Goal: Navigation & Orientation: Find specific page/section

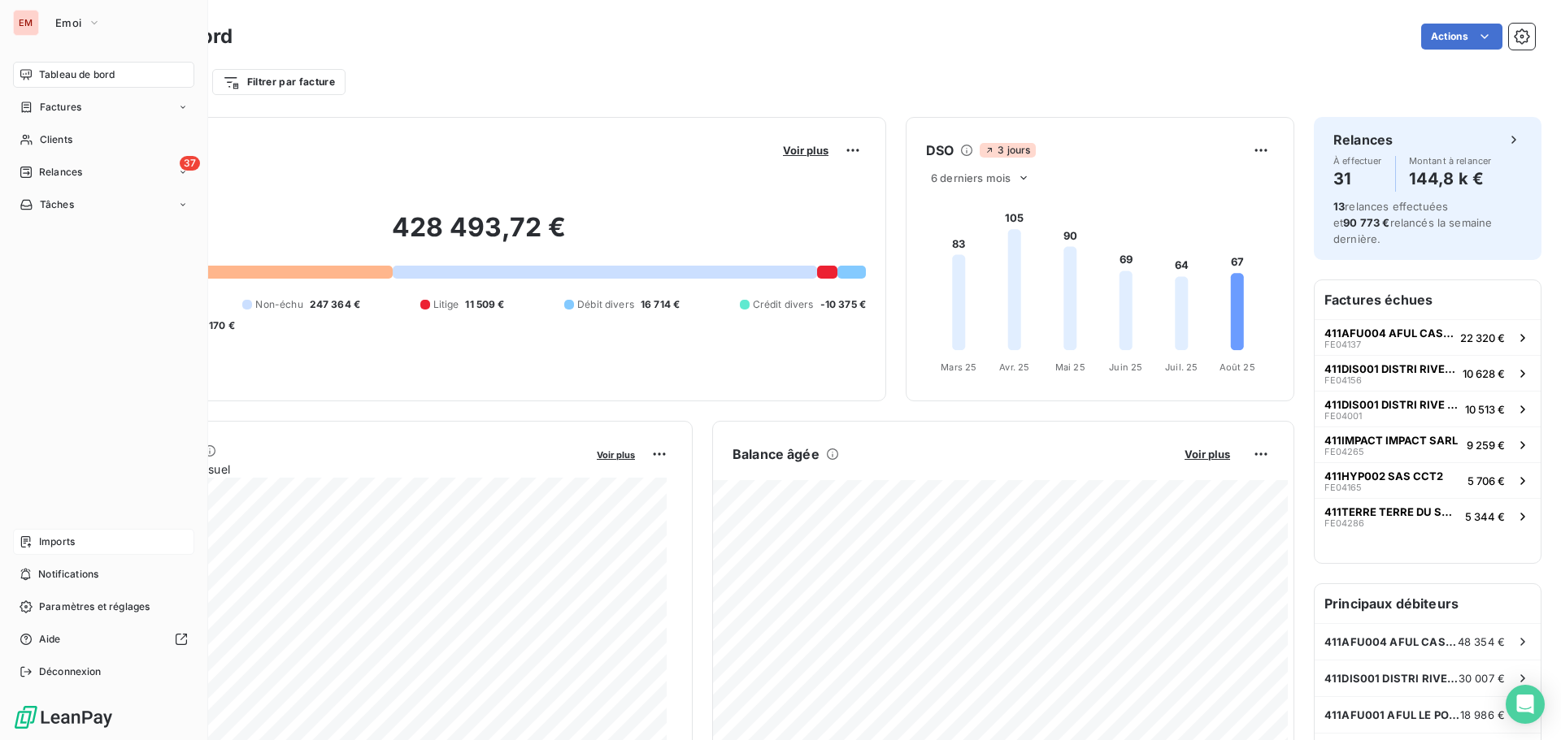
click at [79, 548] on div "Imports" at bounding box center [103, 542] width 181 height 26
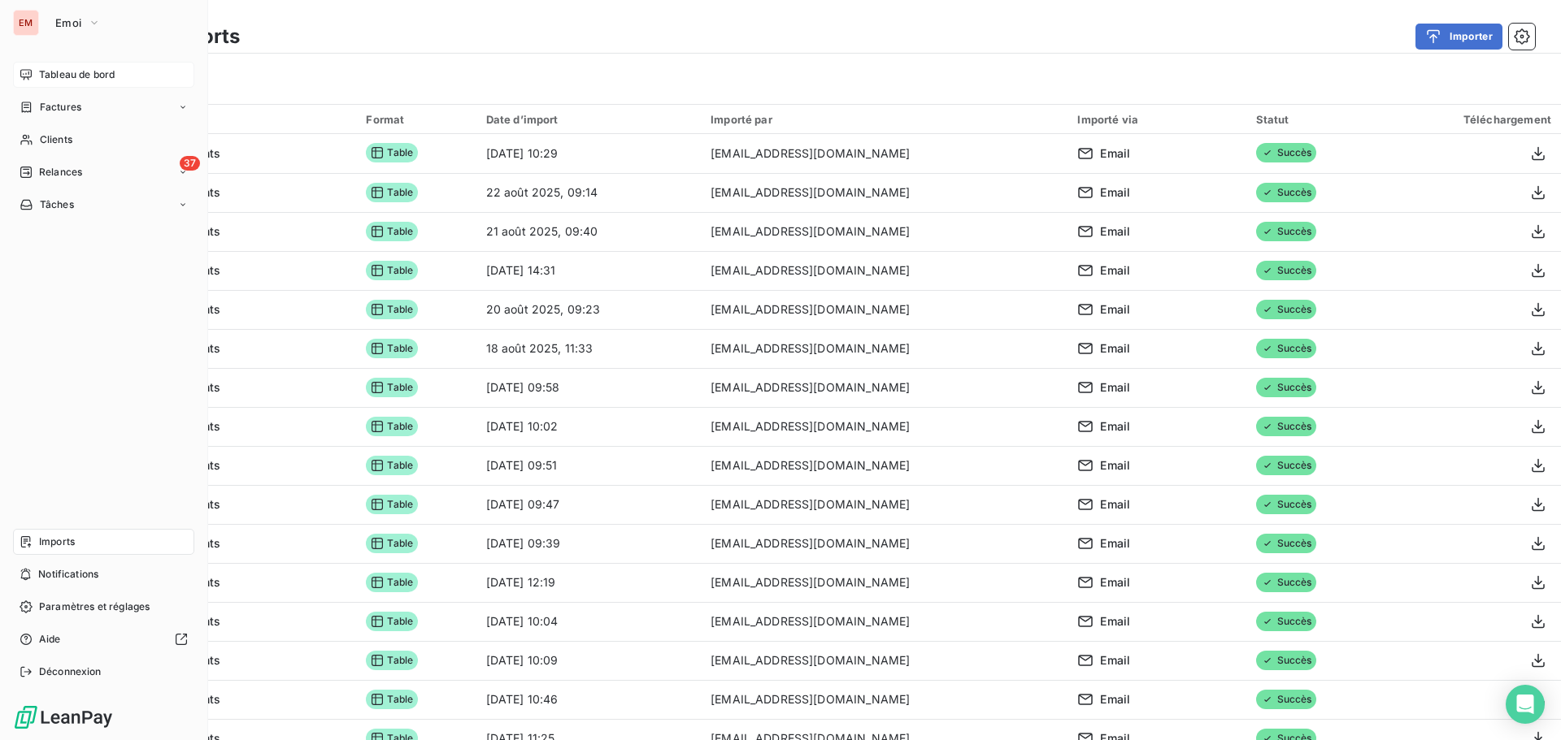
click at [40, 70] on span "Tableau de bord" at bounding box center [77, 74] width 76 height 15
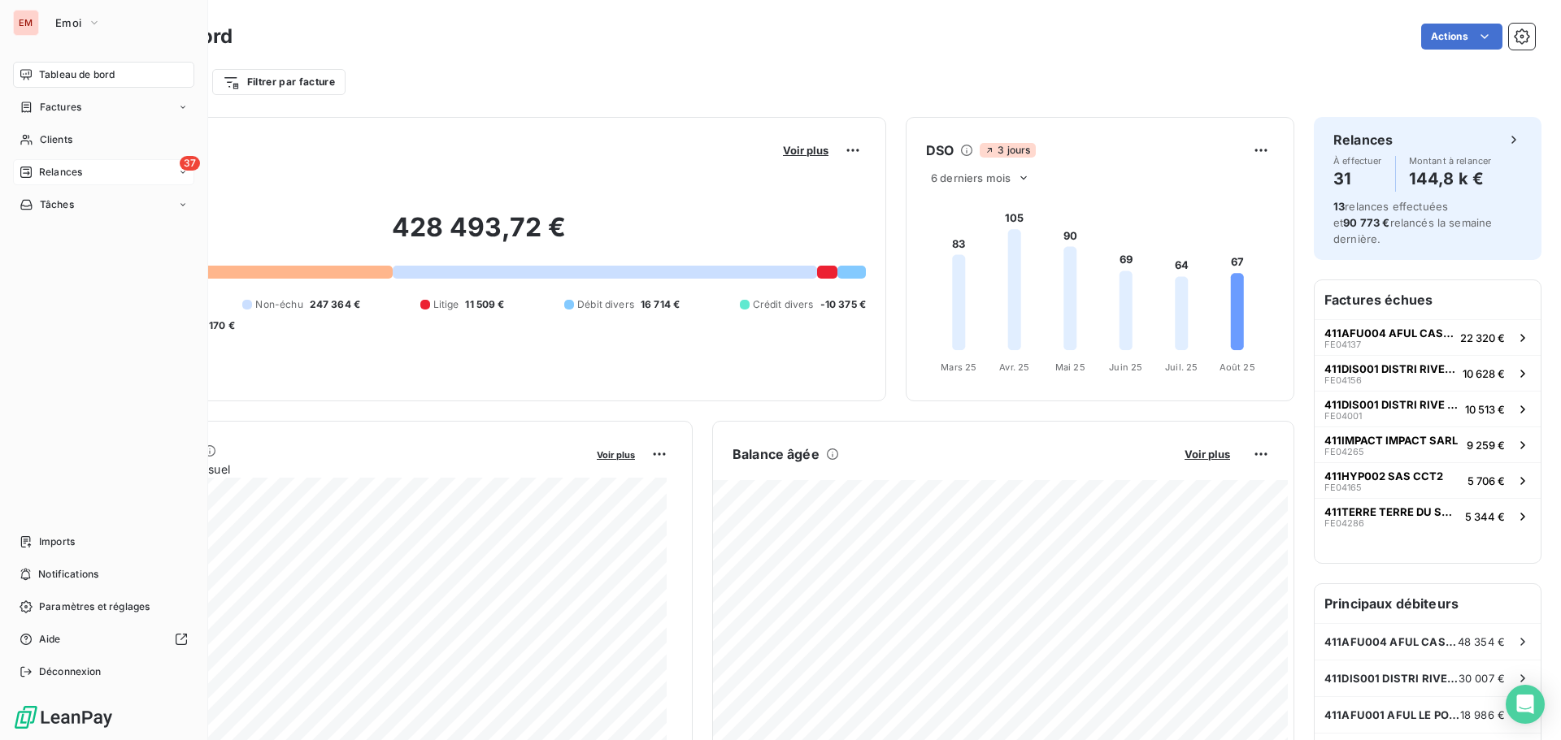
click at [37, 171] on div "Relances" at bounding box center [51, 172] width 63 height 15
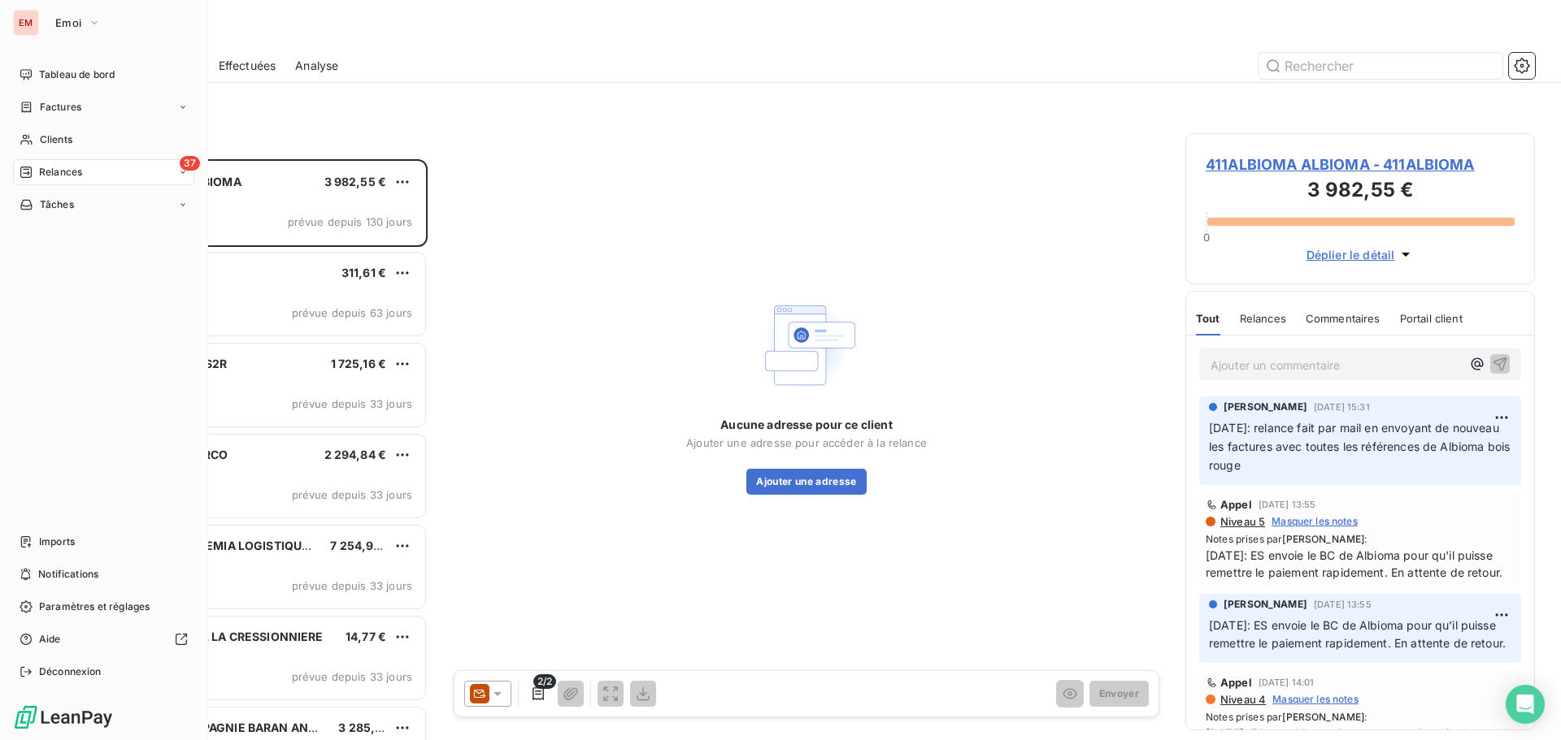
drag, startPoint x: 38, startPoint y: 81, endPoint x: 45, endPoint y: 91, distance: 11.7
click at [38, 81] on div "Tableau de bord" at bounding box center [103, 75] width 181 height 26
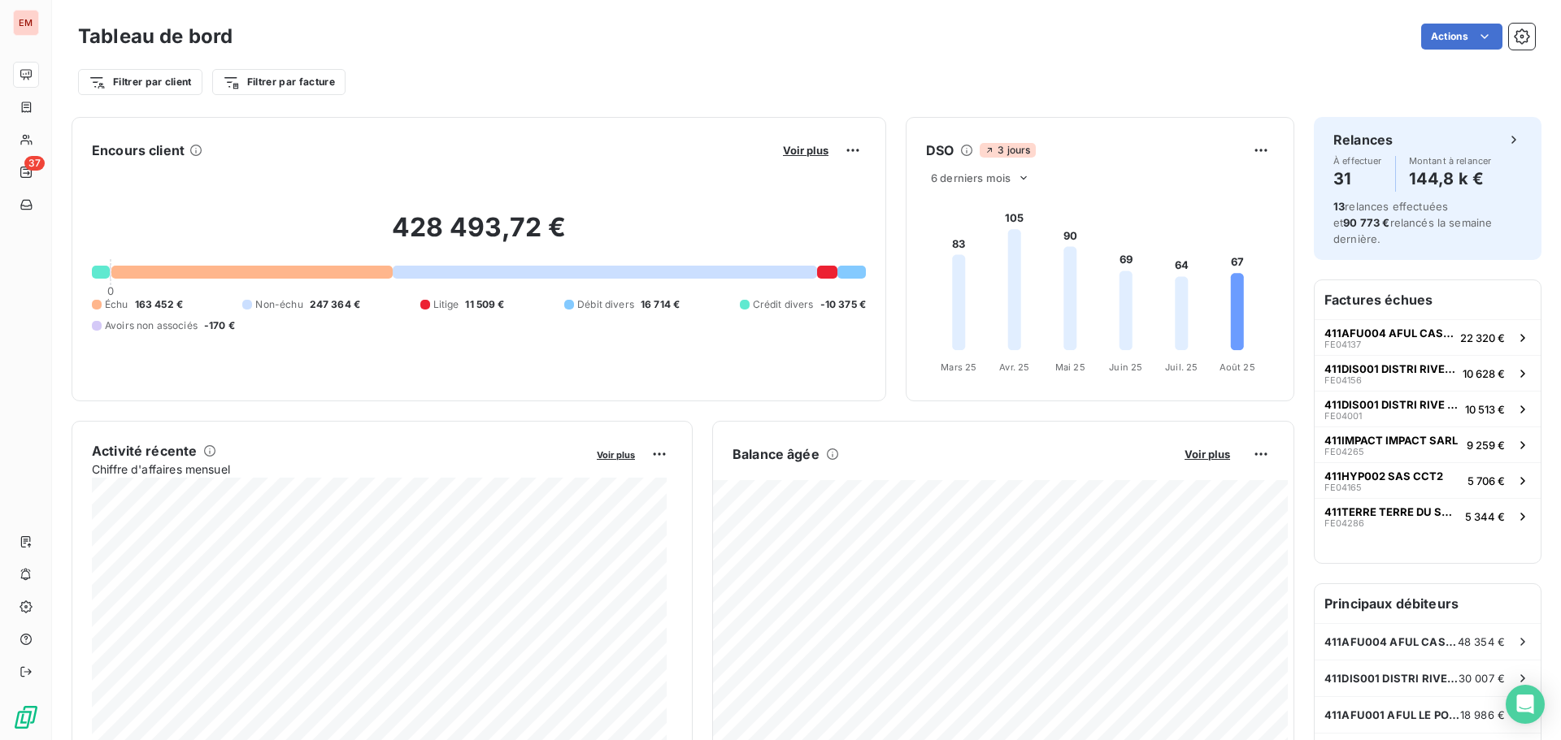
click at [152, 301] on span "163 452 €" at bounding box center [159, 304] width 48 height 15
click at [994, 145] on span "3 jours" at bounding box center [1006, 150] width 55 height 15
click at [1017, 177] on icon at bounding box center [1023, 178] width 13 height 13
drag, startPoint x: 1092, startPoint y: 170, endPoint x: 1179, endPoint y: 148, distance: 89.7
click at [1103, 167] on div "DSO 3 jours 6 derniers mois 6 12 83 105 90 69 64 67 [DATE] Mars [DATE] Avr. [DA…" at bounding box center [1099, 259] width 387 height 244
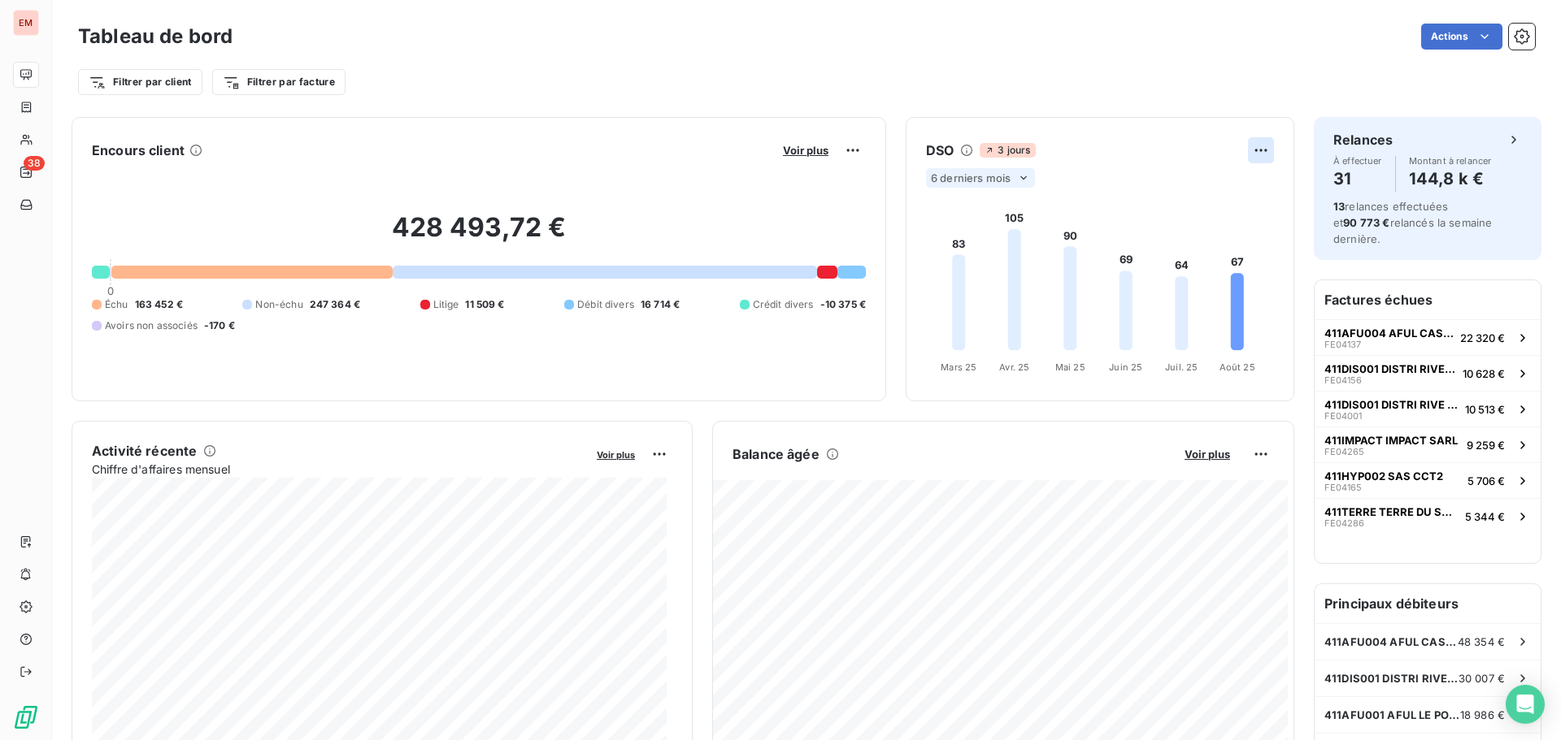
click at [1251, 145] on html "EM 38 Tableau de bord Actions Filtrer par client Filtrer par facture Encours cl…" at bounding box center [780, 370] width 1561 height 740
click at [1007, 150] on html "EM 38 Tableau de bord Actions Filtrer par client Filtrer par facture Encours cl…" at bounding box center [780, 370] width 1561 height 740
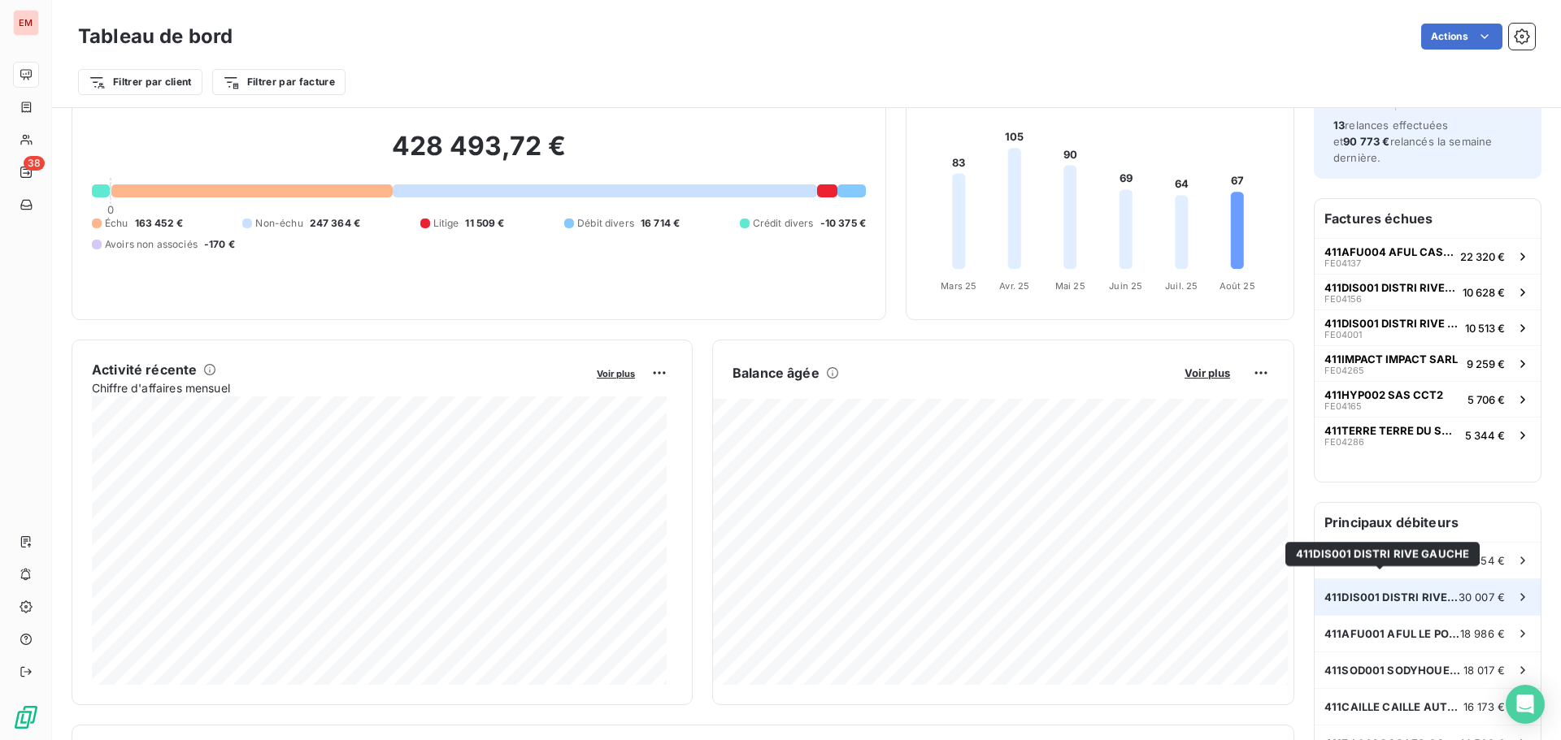
scroll to position [163, 0]
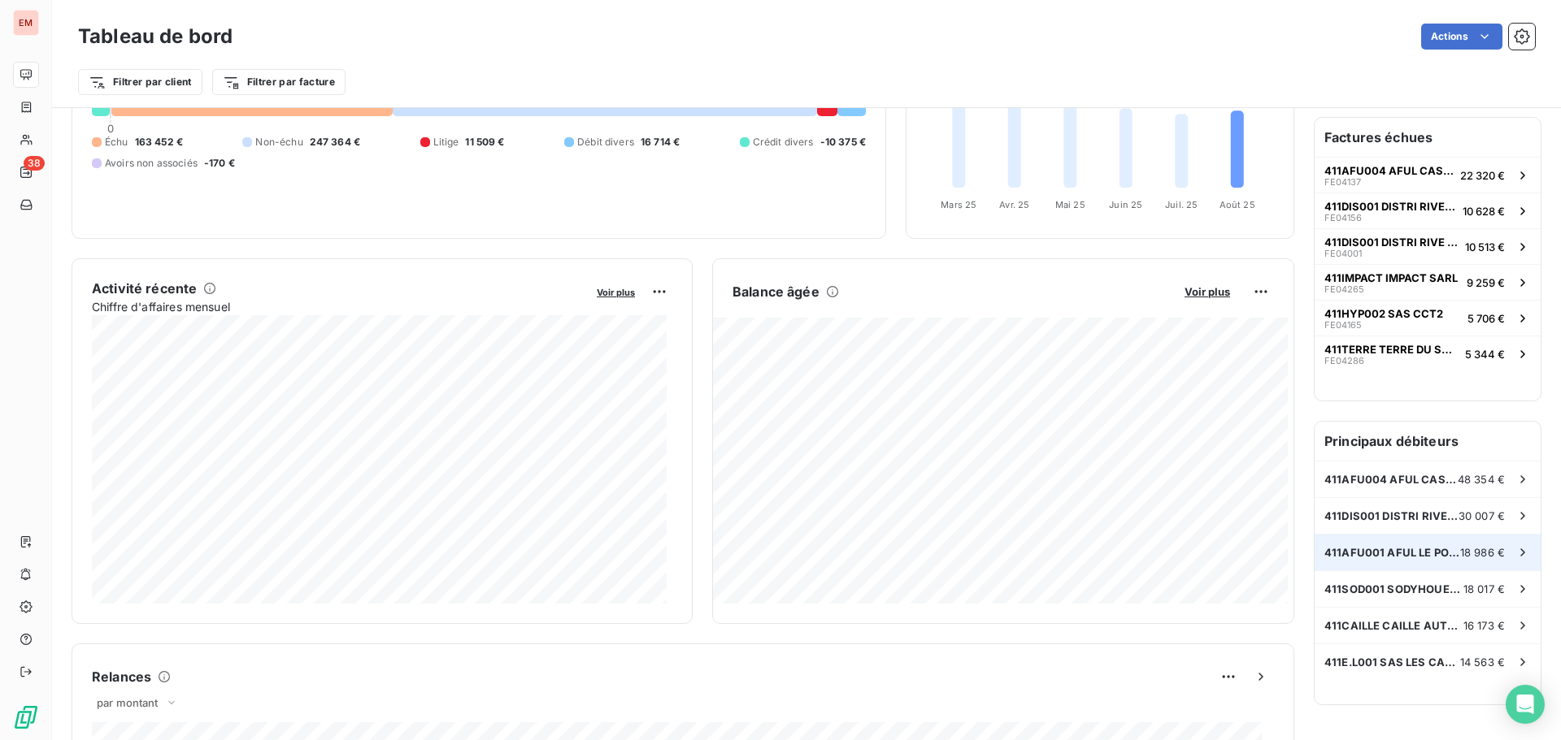
click at [1337, 535] on div "411AFU001 AFUL LE PORT SACRE COEUR 18 986 €" at bounding box center [1427, 553] width 226 height 36
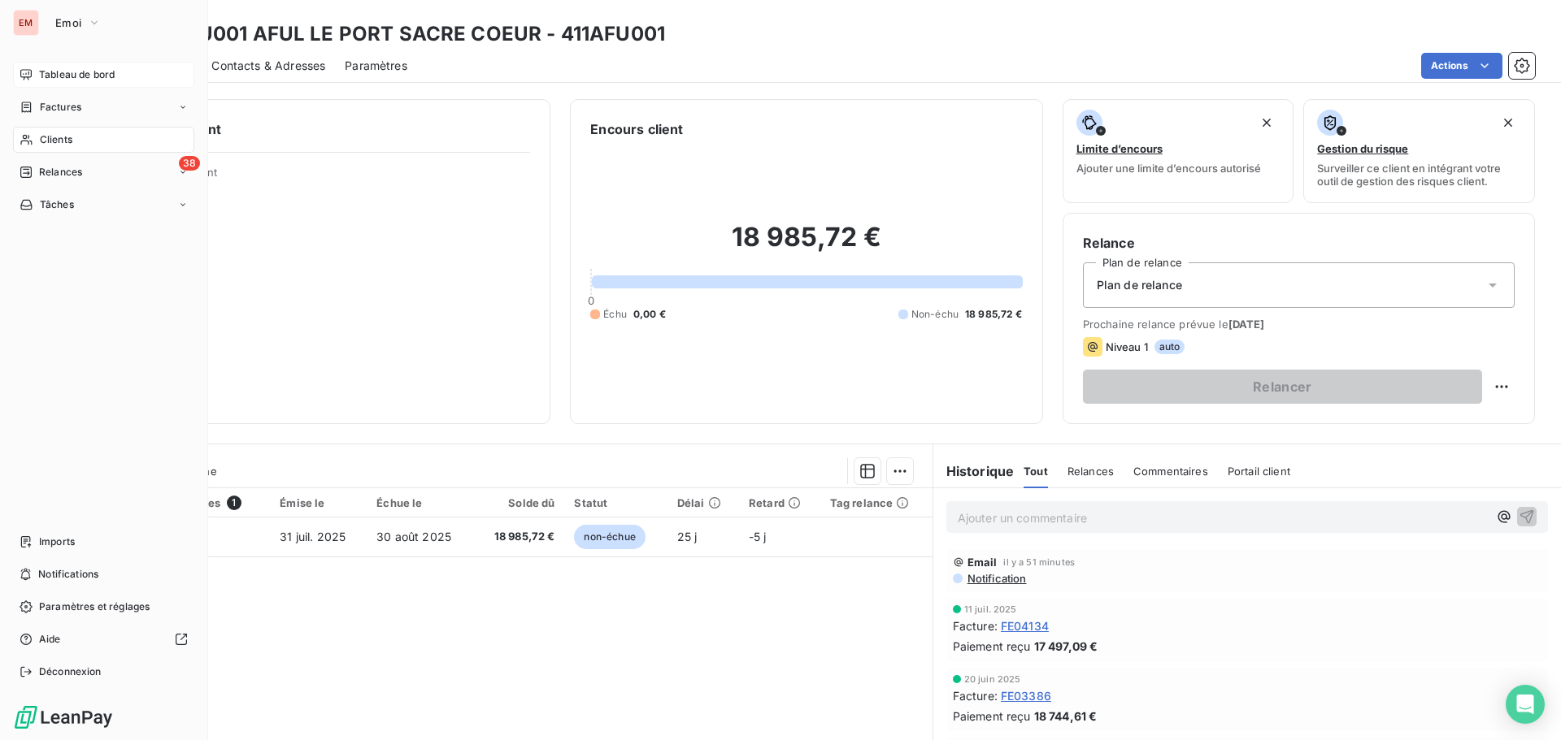
click at [52, 82] on div "Tableau de bord" at bounding box center [103, 75] width 181 height 26
